Goal: Task Accomplishment & Management: Manage account settings

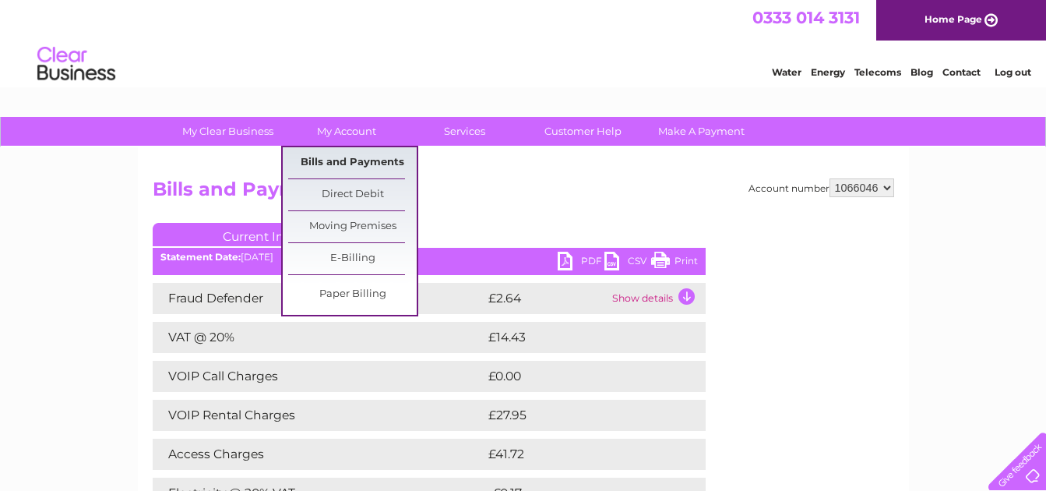
click at [327, 155] on link "Bills and Payments" at bounding box center [352, 162] width 129 height 31
click at [332, 164] on link "Bills and Payments" at bounding box center [352, 162] width 129 height 31
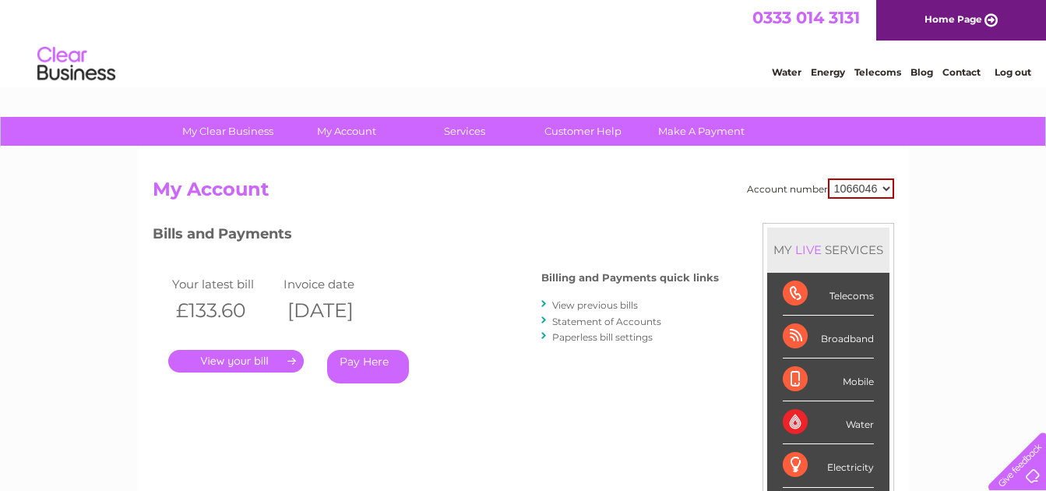
click at [616, 308] on link "View previous bills" at bounding box center [595, 305] width 86 height 12
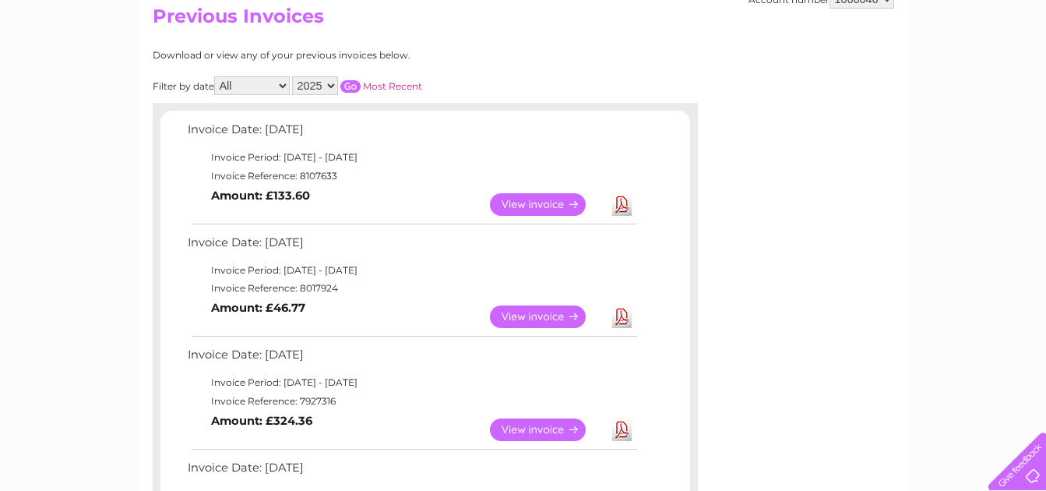
scroll to position [190, 0]
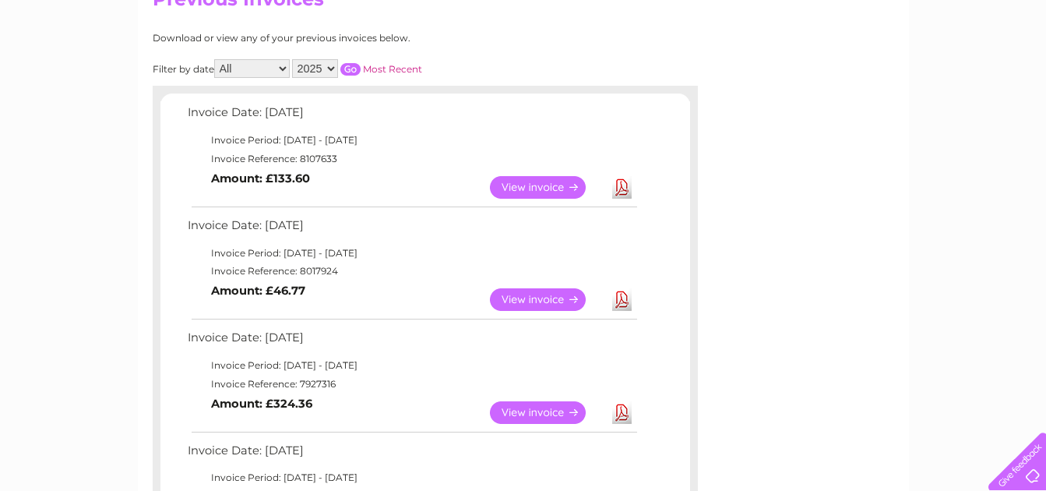
click at [520, 302] on link "View" at bounding box center [547, 299] width 115 height 23
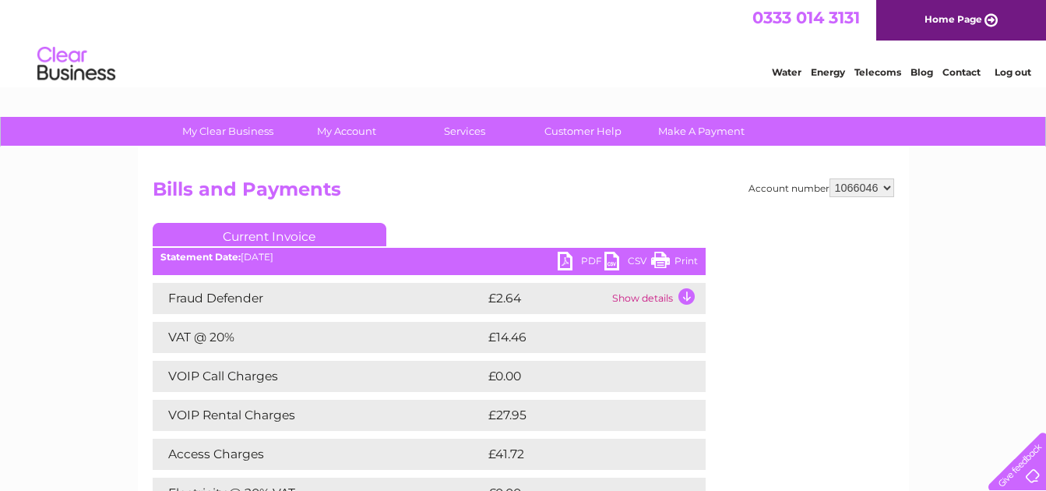
click at [564, 262] on link "PDF" at bounding box center [581, 263] width 47 height 23
